Goal: Navigation & Orientation: Find specific page/section

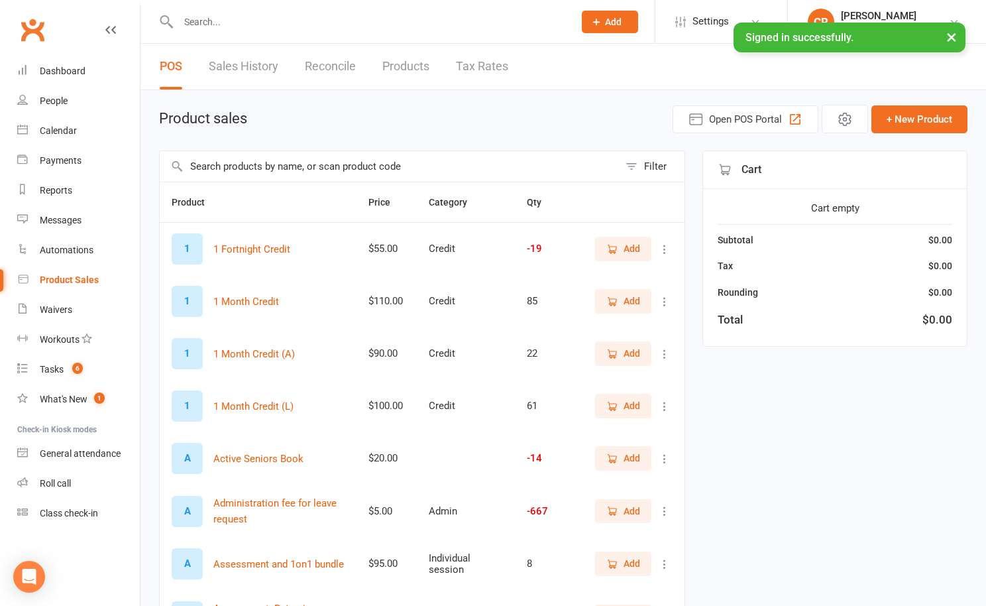
click at [945, 31] on button "×" at bounding box center [952, 37] width 24 height 28
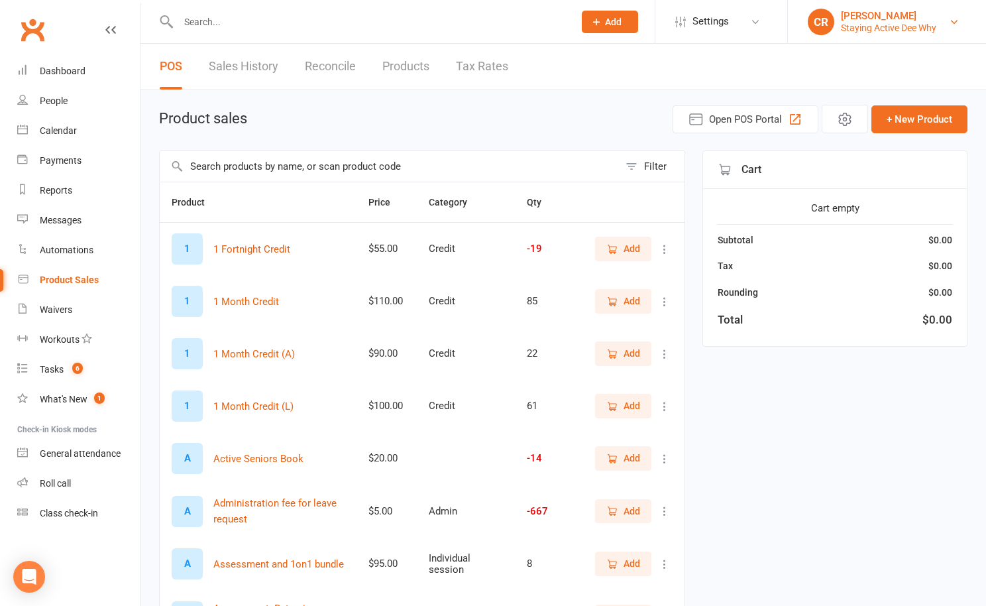
click at [936, 23] on div "Staying Active Dee Why" at bounding box center [888, 28] width 95 height 12
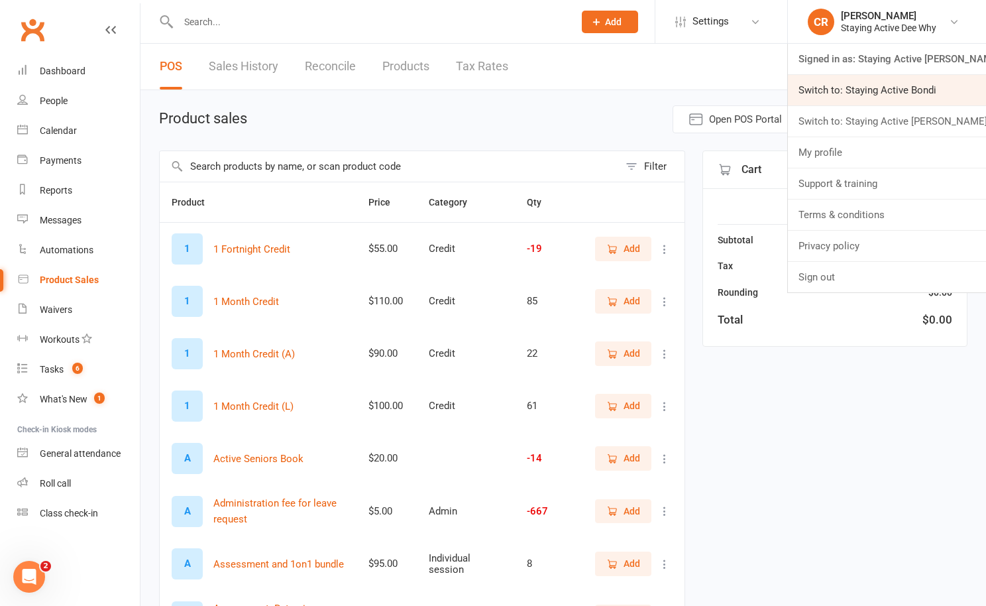
click at [884, 98] on link "Switch to: Staying Active Bondi" at bounding box center [887, 90] width 198 height 30
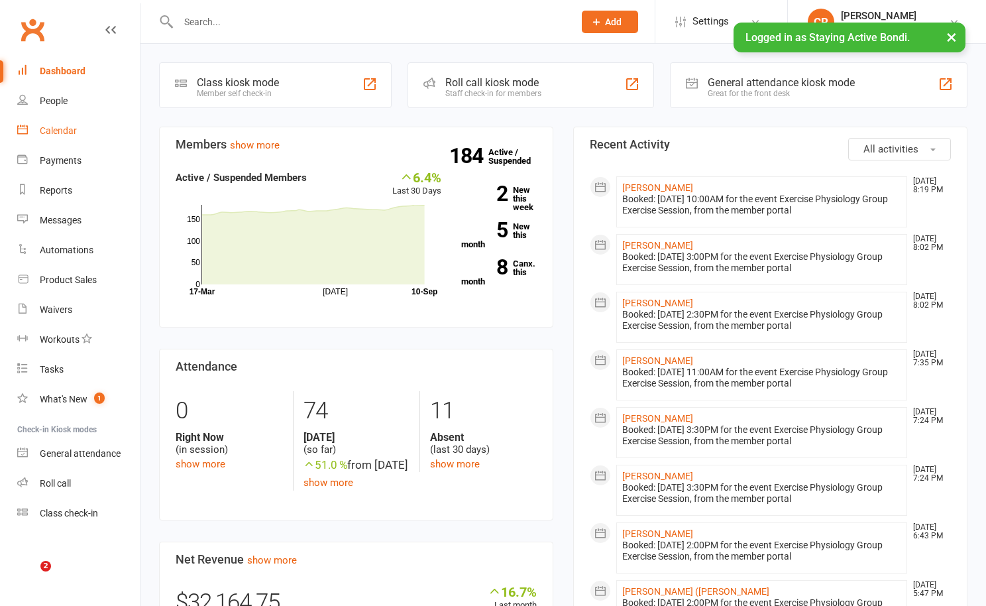
click at [87, 130] on link "Calendar" at bounding box center [78, 131] width 123 height 30
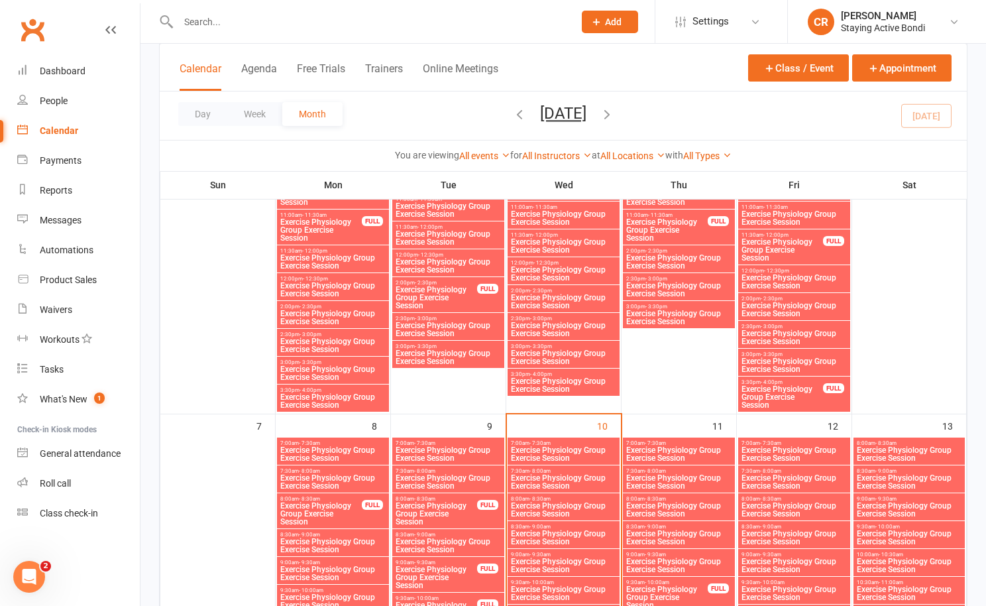
scroll to position [296, 0]
